Goal: Transaction & Acquisition: Download file/media

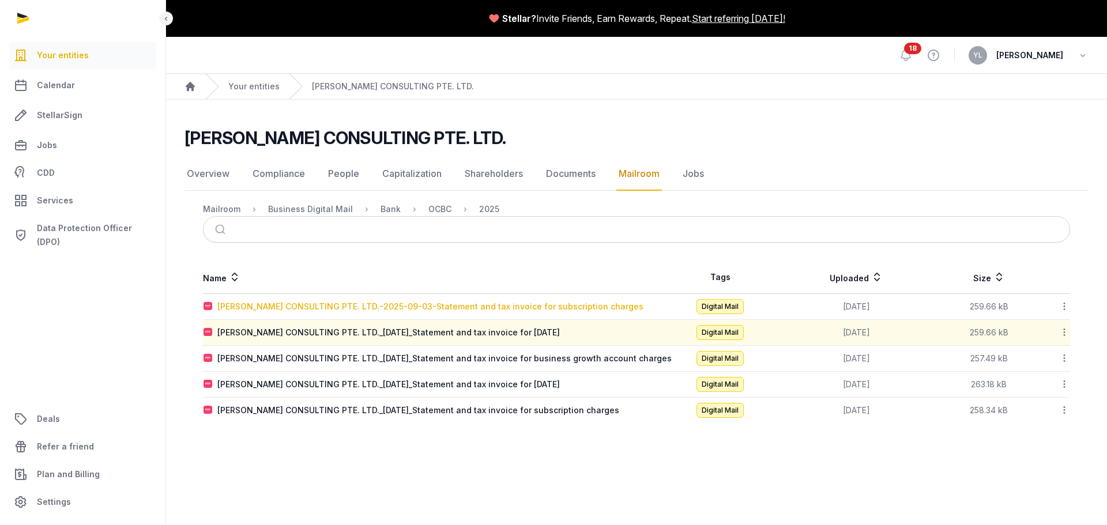
click at [460, 308] on div "[PERSON_NAME] CONSULTING PTE. LTD.-2025-09-03-Statement and tax invoice for sub…" at bounding box center [430, 307] width 426 height 12
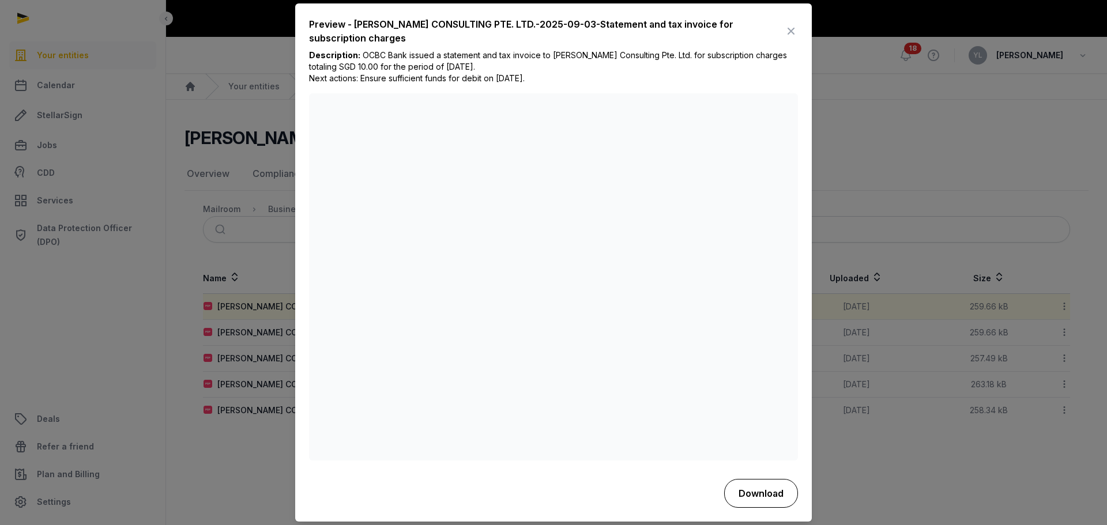
click at [763, 500] on button "Download" at bounding box center [761, 493] width 74 height 29
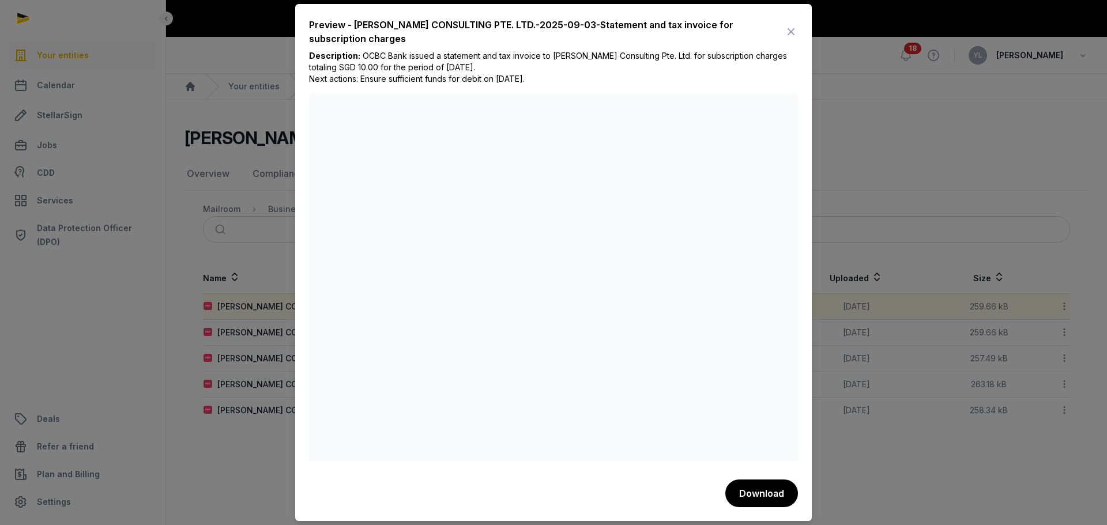
click at [259, 456] on div at bounding box center [553, 262] width 1107 height 525
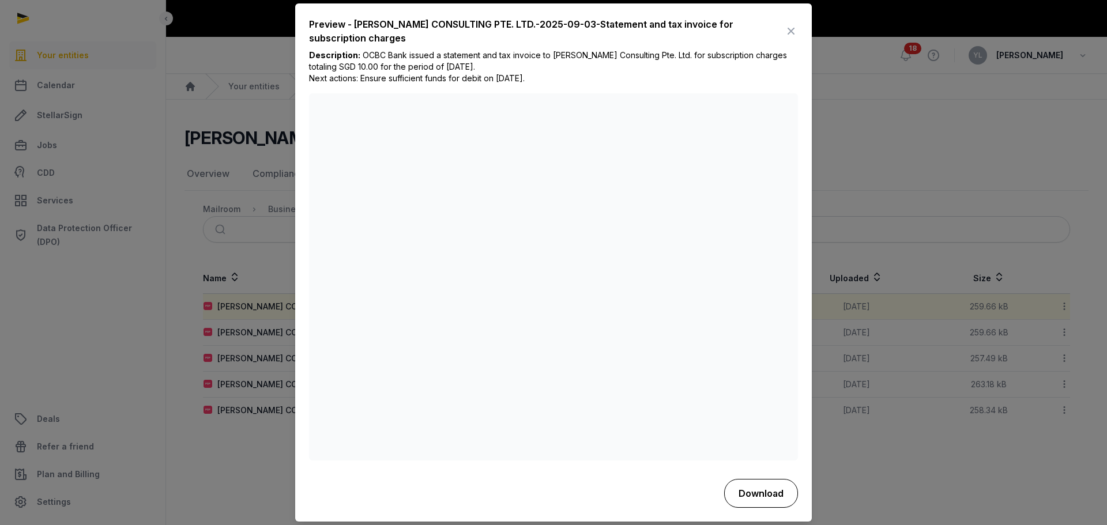
click at [768, 494] on button "Download" at bounding box center [761, 493] width 74 height 29
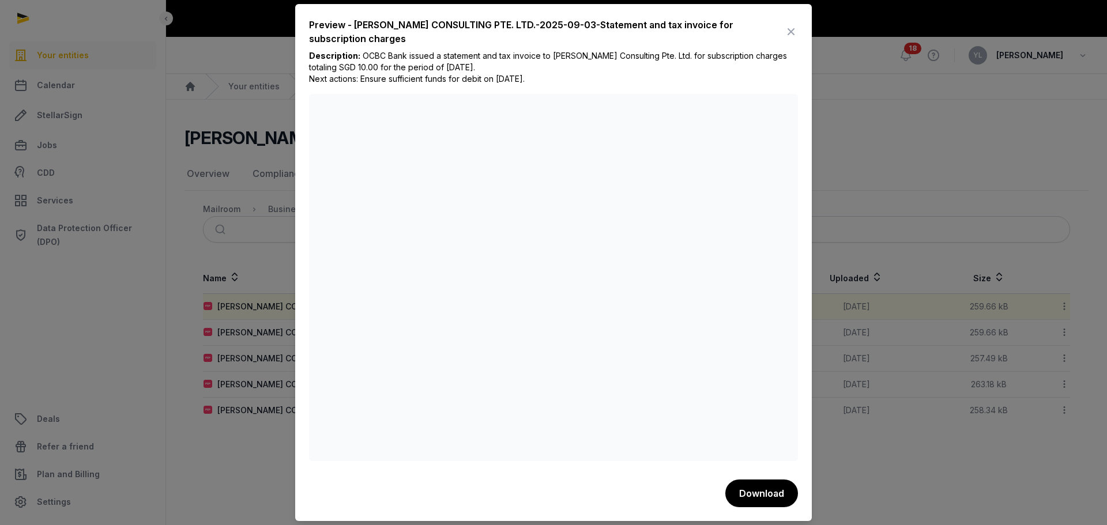
click at [859, 496] on div at bounding box center [553, 262] width 1107 height 525
click at [789, 27] on icon at bounding box center [791, 31] width 14 height 18
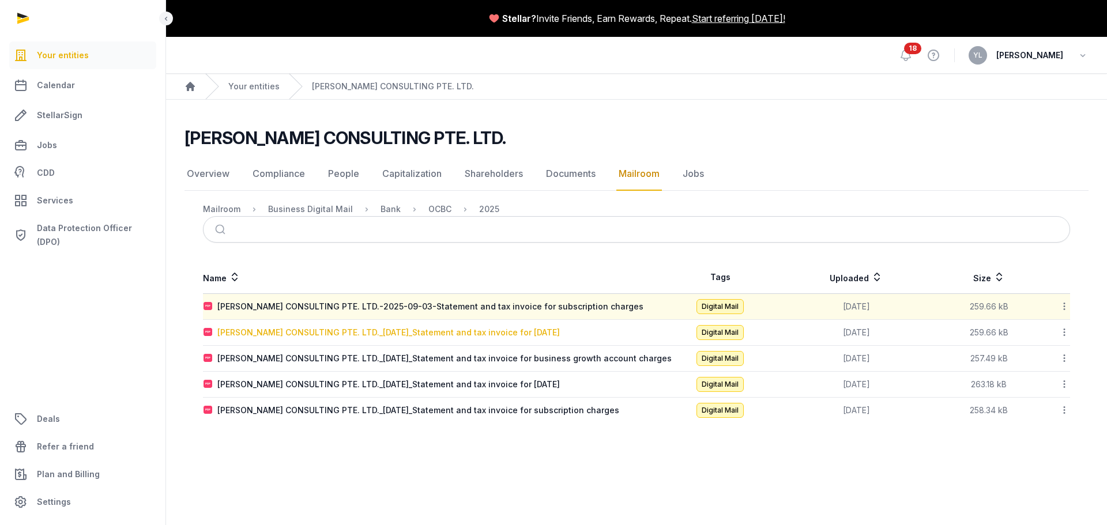
click at [425, 331] on div "[PERSON_NAME] CONSULTING PTE. LTD._[DATE]_Statement and tax invoice for [DATE]" at bounding box center [388, 333] width 342 height 12
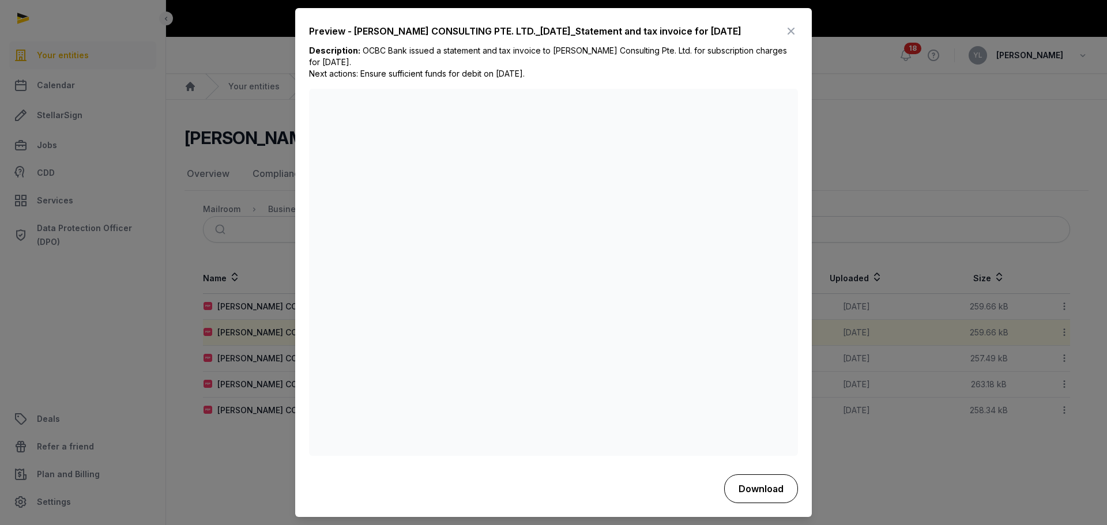
click at [753, 486] on button "Download" at bounding box center [761, 489] width 74 height 29
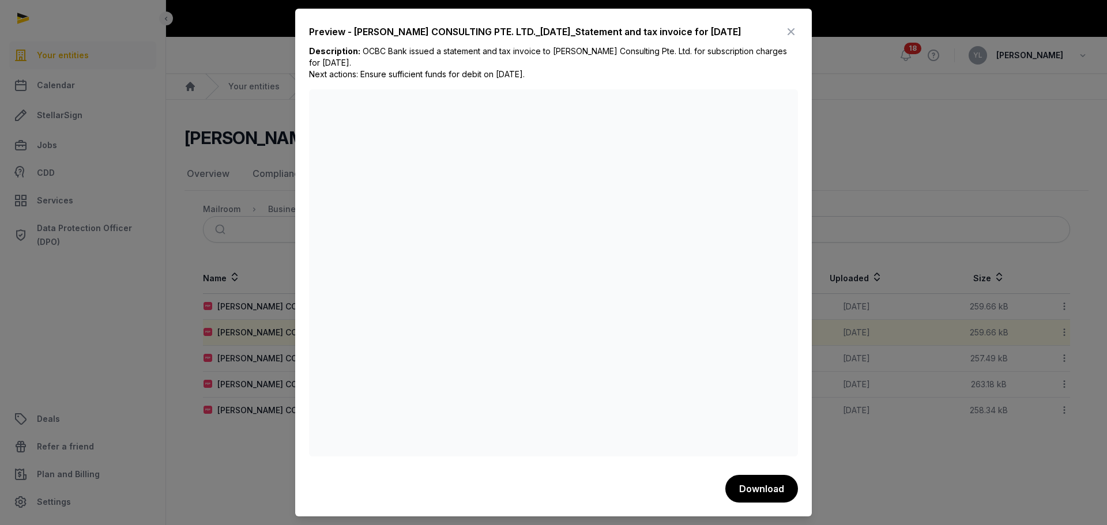
click at [853, 486] on div at bounding box center [553, 262] width 1107 height 525
click at [792, 33] on icon at bounding box center [791, 31] width 14 height 18
